Goal: Check status: Check status

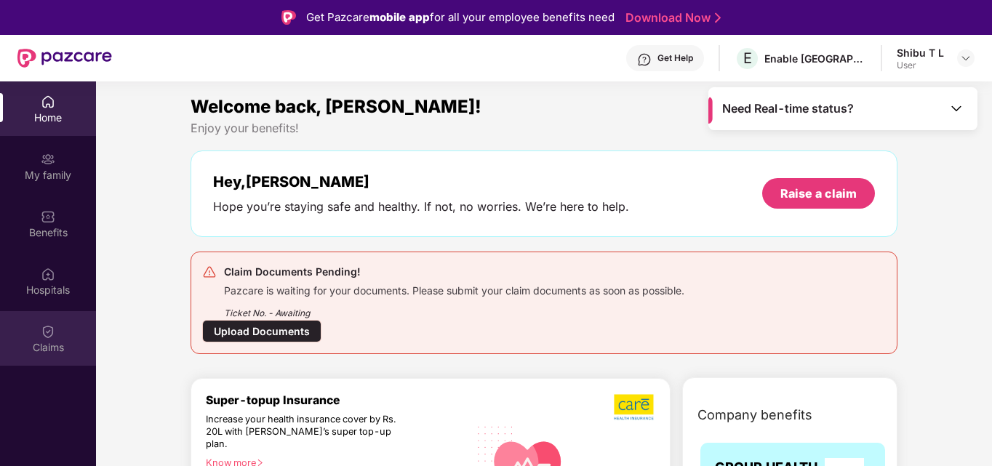
click at [53, 344] on div "Claims" at bounding box center [48, 347] width 96 height 15
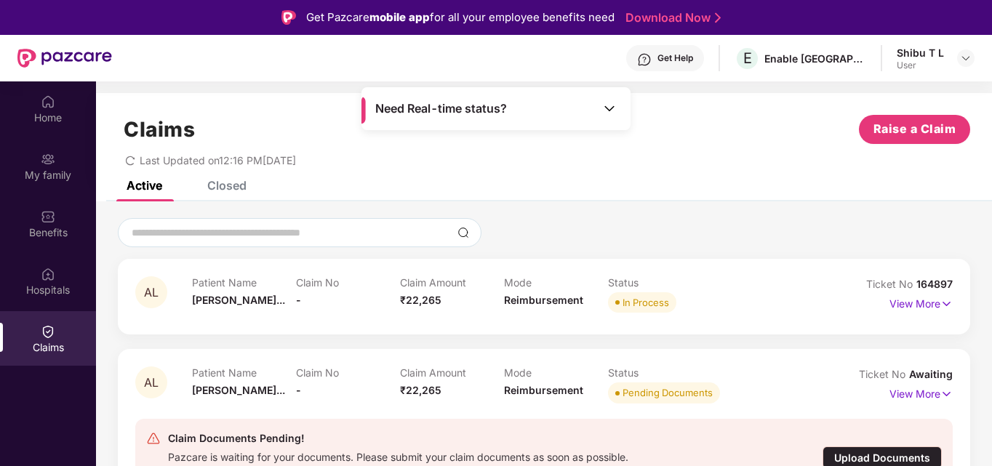
scroll to position [73, 0]
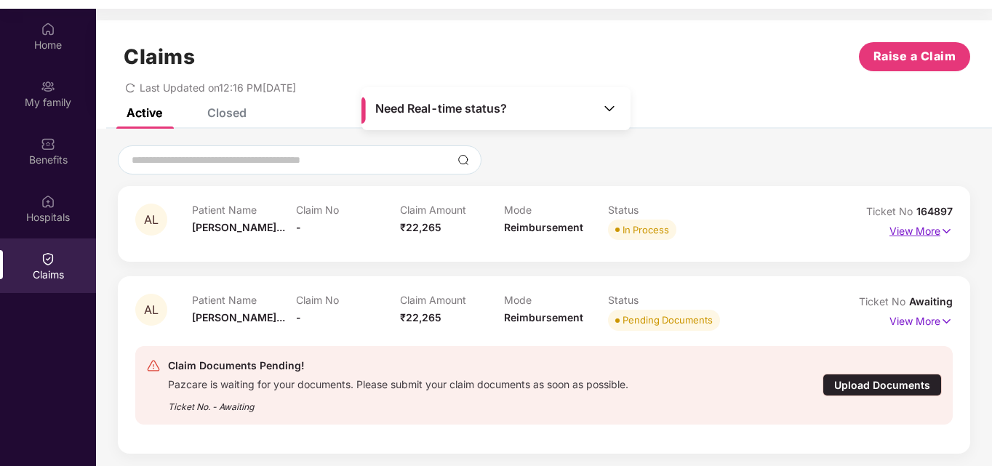
click at [925, 237] on p "View More" at bounding box center [921, 230] width 63 height 20
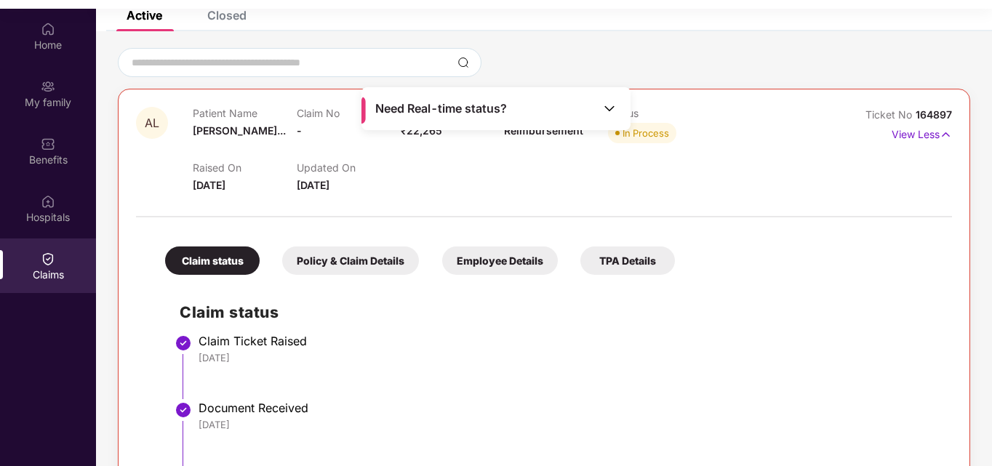
scroll to position [145, 0]
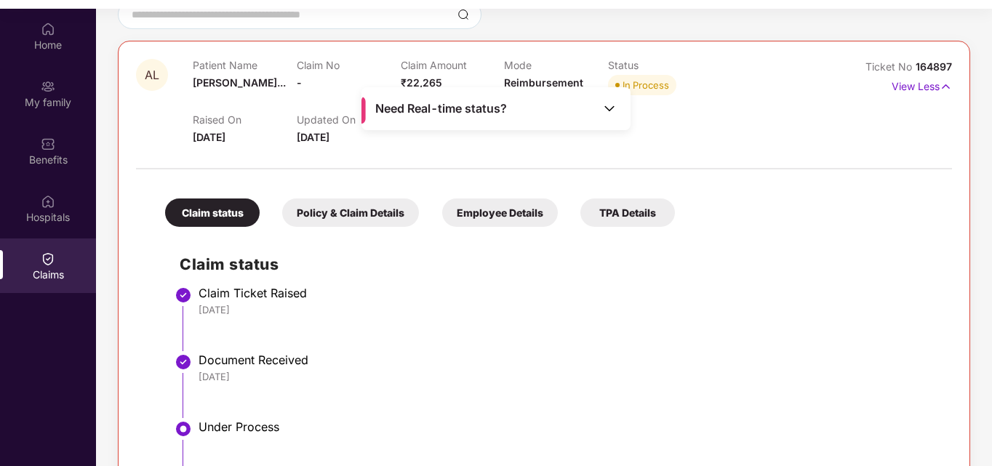
click at [607, 116] on img at bounding box center [609, 108] width 15 height 15
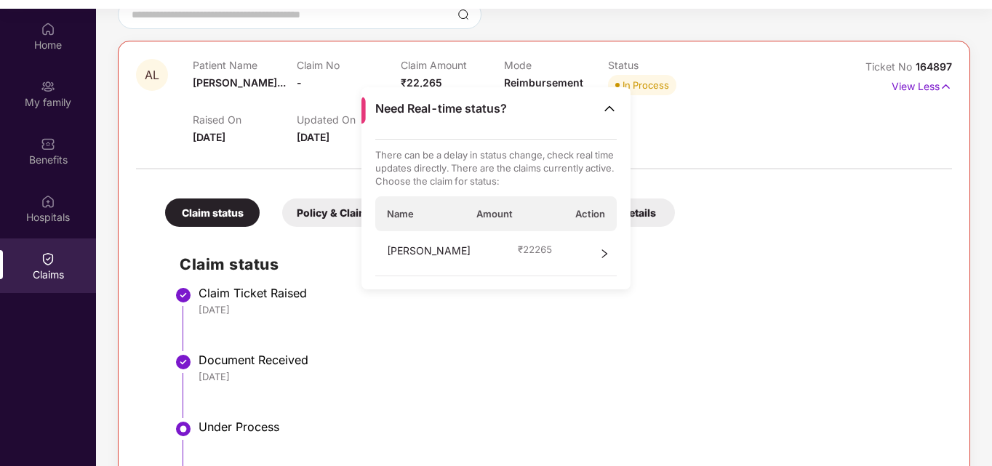
click at [651, 155] on div at bounding box center [544, 161] width 816 height 31
click at [602, 252] on icon "right" at bounding box center [604, 254] width 10 height 10
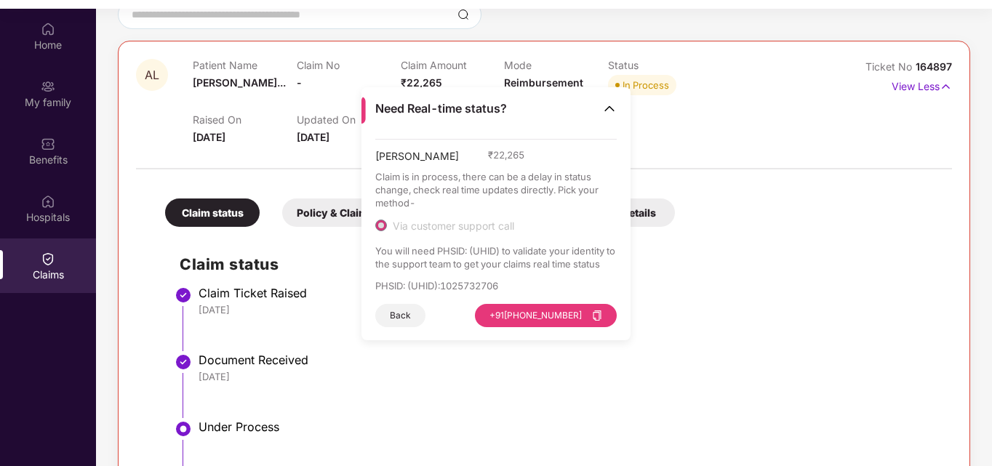
click at [610, 115] on img at bounding box center [609, 108] width 15 height 15
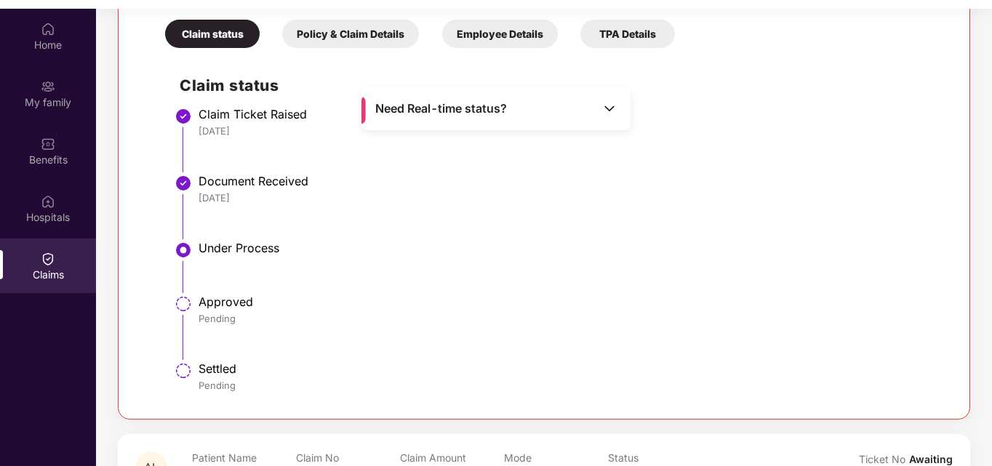
scroll to position [291, 0]
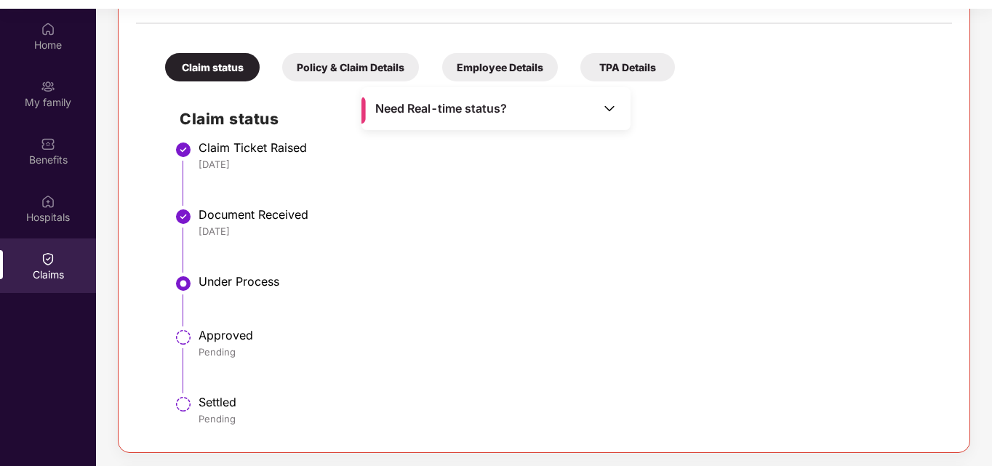
click at [399, 67] on div "Policy & Claim Details" at bounding box center [350, 67] width 137 height 28
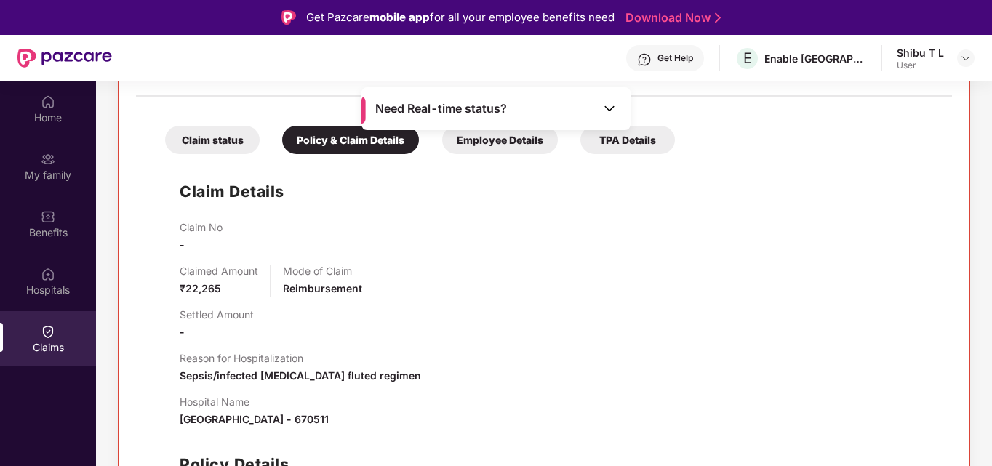
click at [471, 140] on div "Employee Details" at bounding box center [500, 140] width 116 height 28
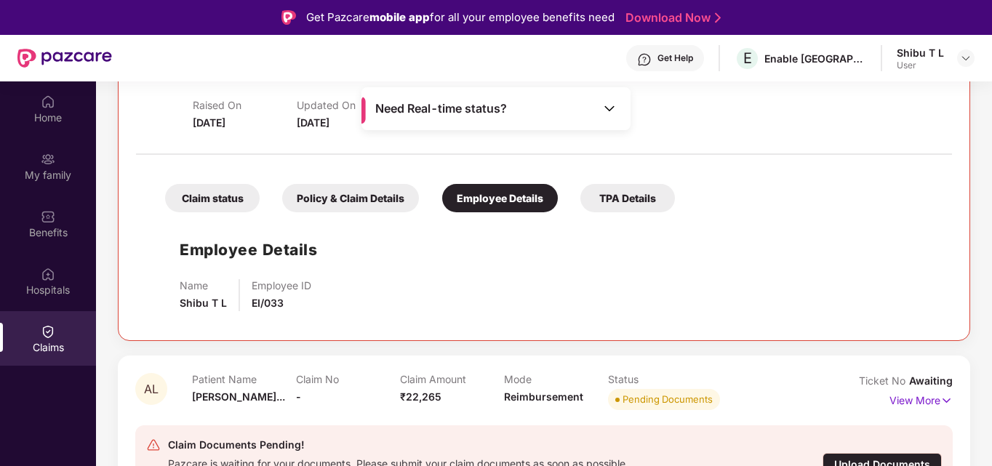
click at [637, 202] on div "TPA Details" at bounding box center [628, 198] width 95 height 28
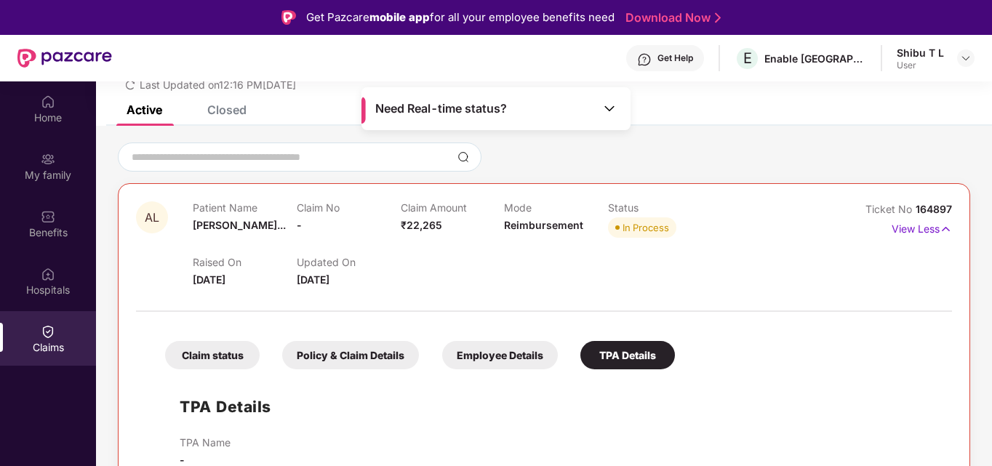
scroll to position [47, 0]
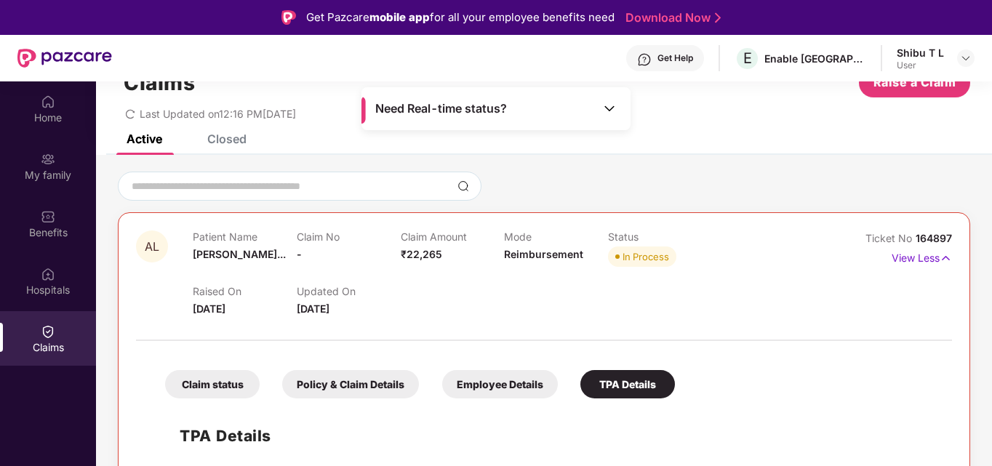
click at [226, 382] on div "Claim status" at bounding box center [212, 384] width 95 height 28
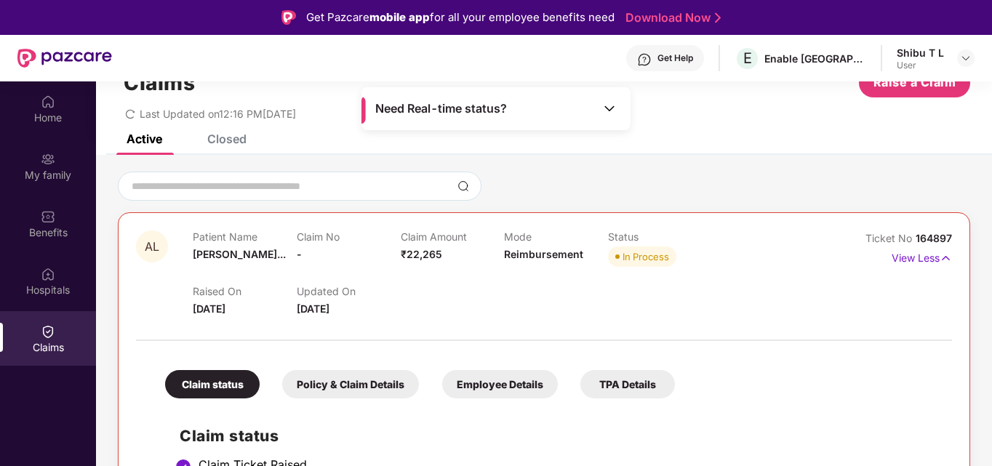
click at [394, 381] on div "Policy & Claim Details" at bounding box center [350, 384] width 137 height 28
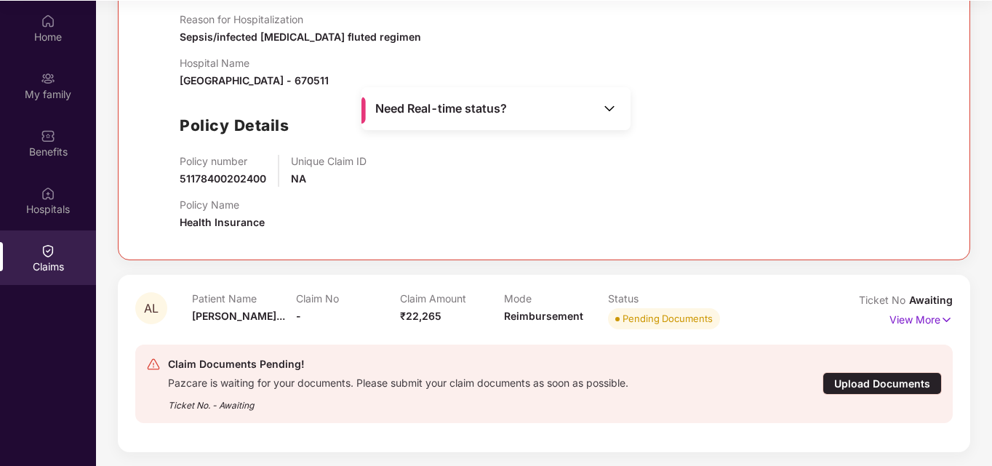
scroll to position [81, 0]
